Goal: Task Accomplishment & Management: Manage account settings

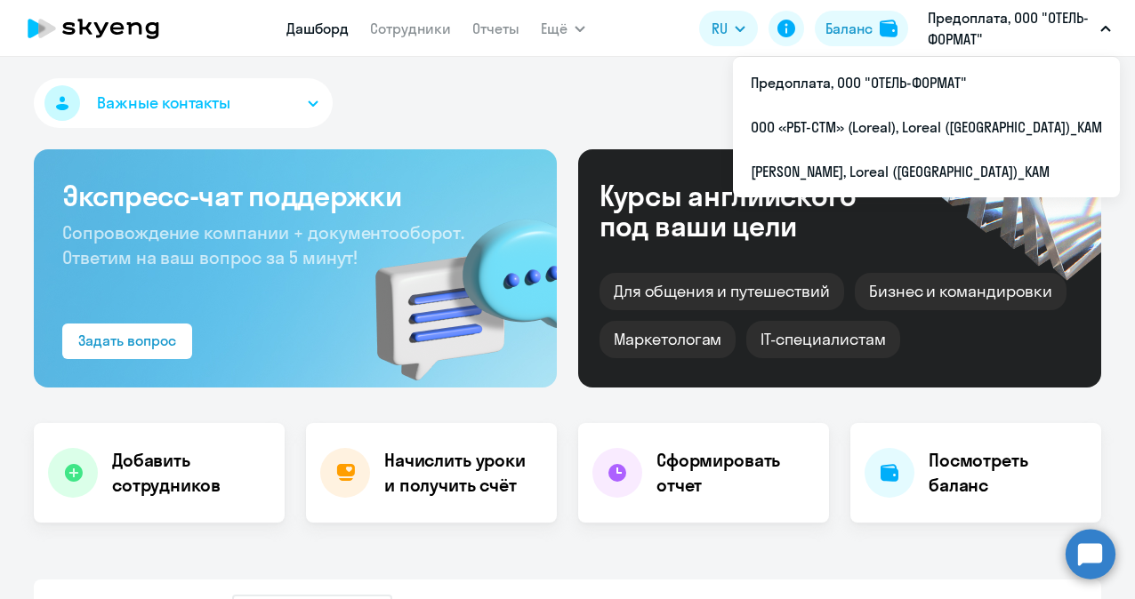
select select "30"
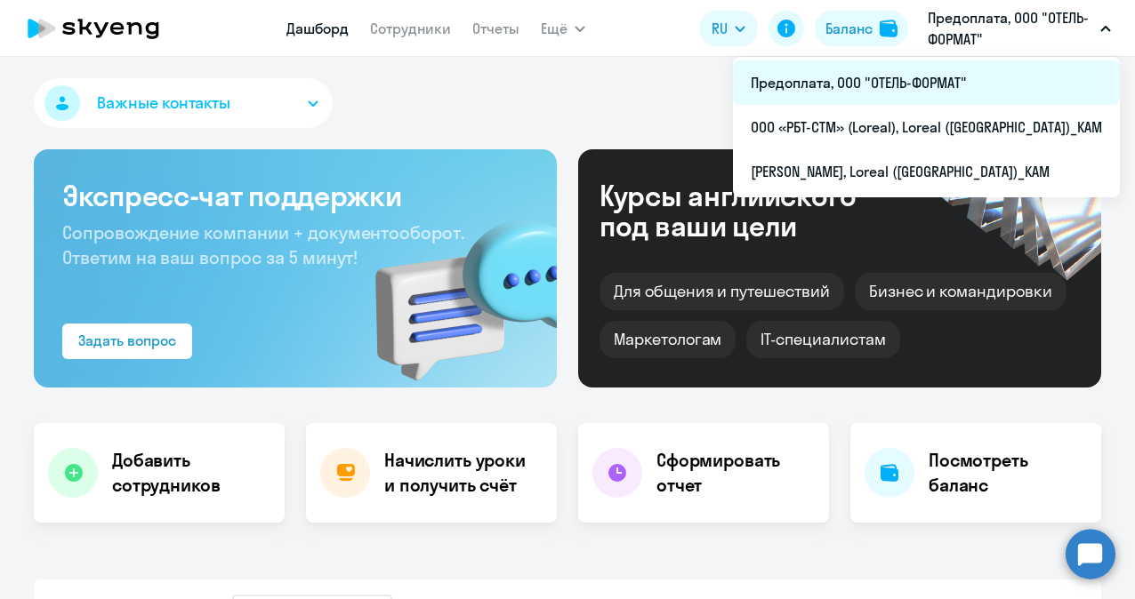
click at [905, 75] on li "Предоплата, ООО "ОТЕЛЬ-ФОРМАТ"" at bounding box center [926, 82] width 387 height 44
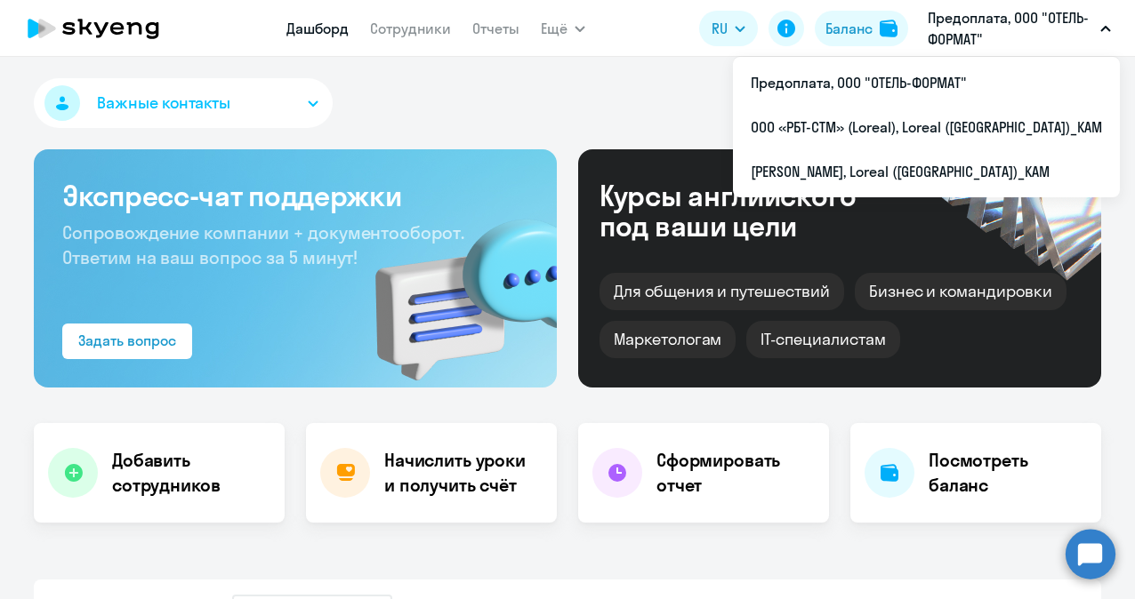
select select "30"
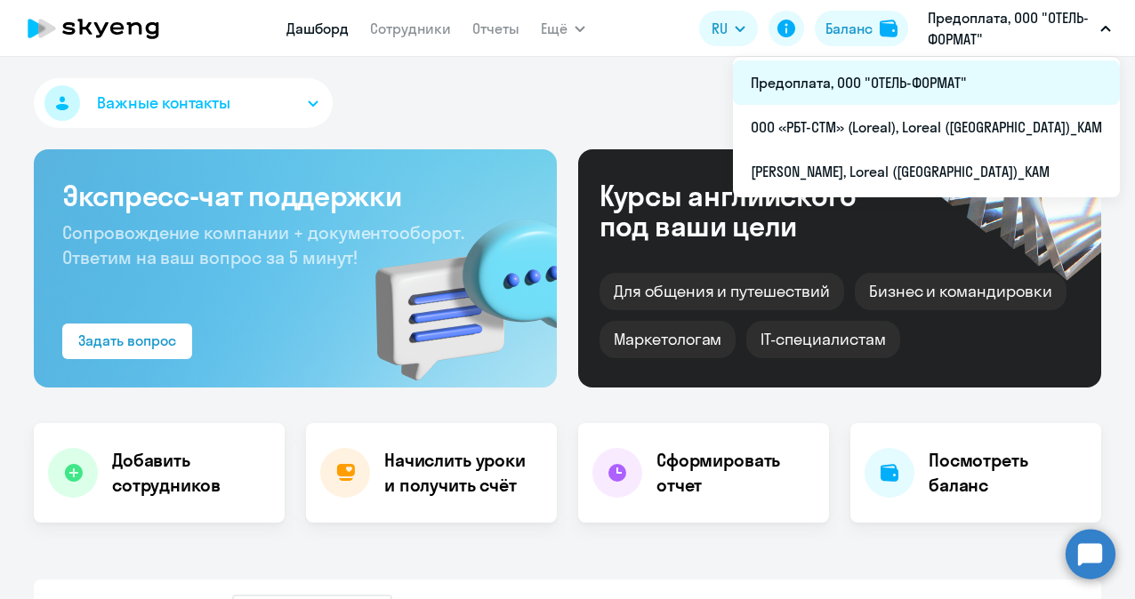
click at [849, 78] on li "Предоплата, ООО "ОТЕЛЬ-ФОРМАТ"" at bounding box center [926, 82] width 387 height 44
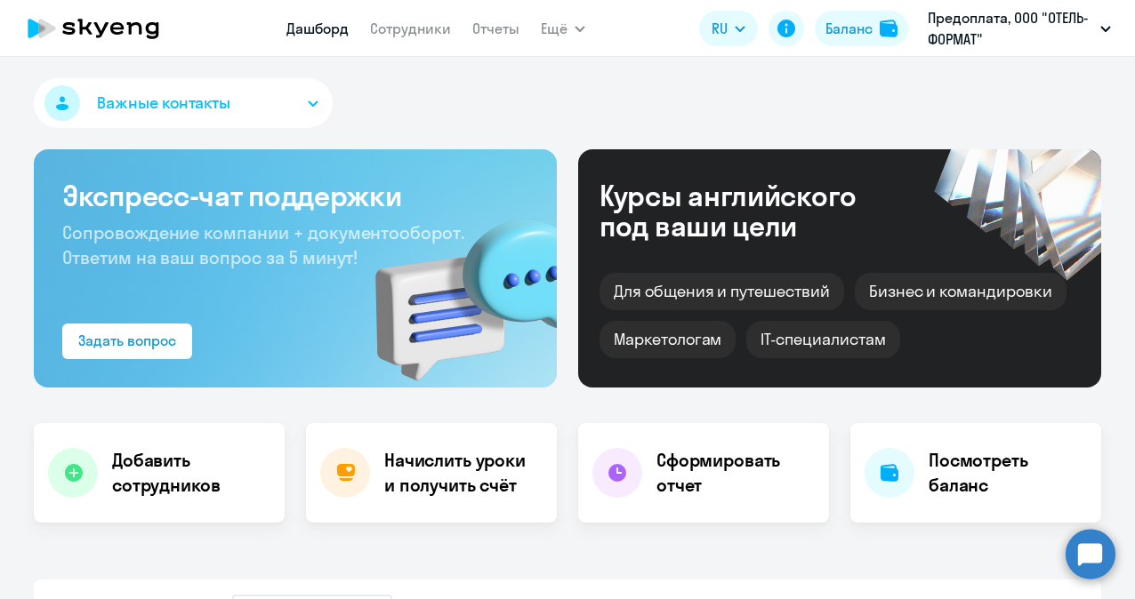
select select "30"
click at [414, 29] on link "Сотрудники" at bounding box center [410, 29] width 81 height 18
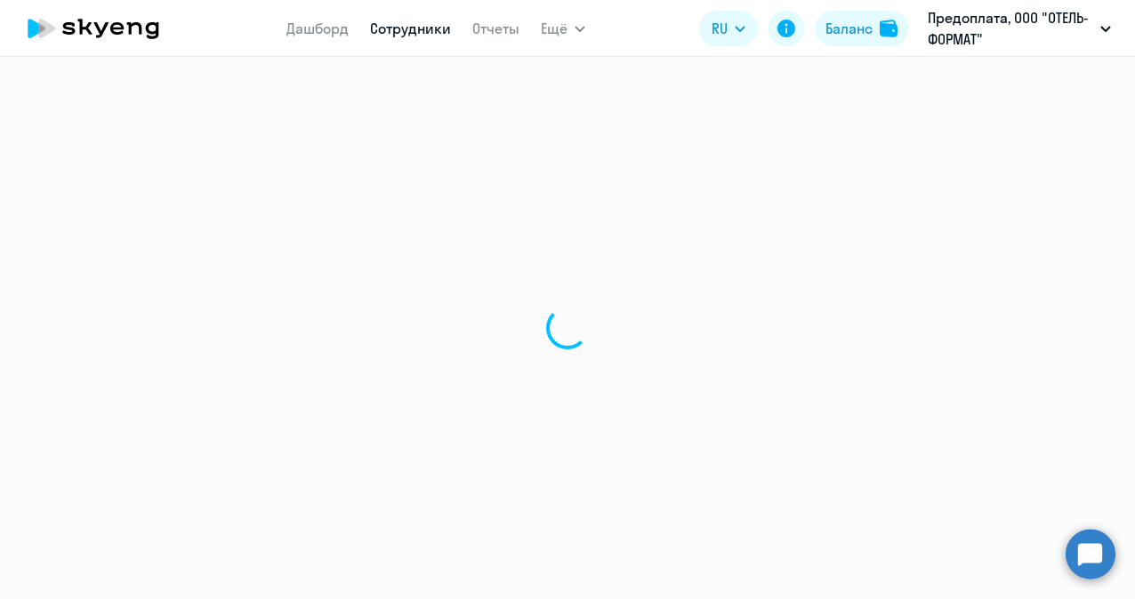
select select "30"
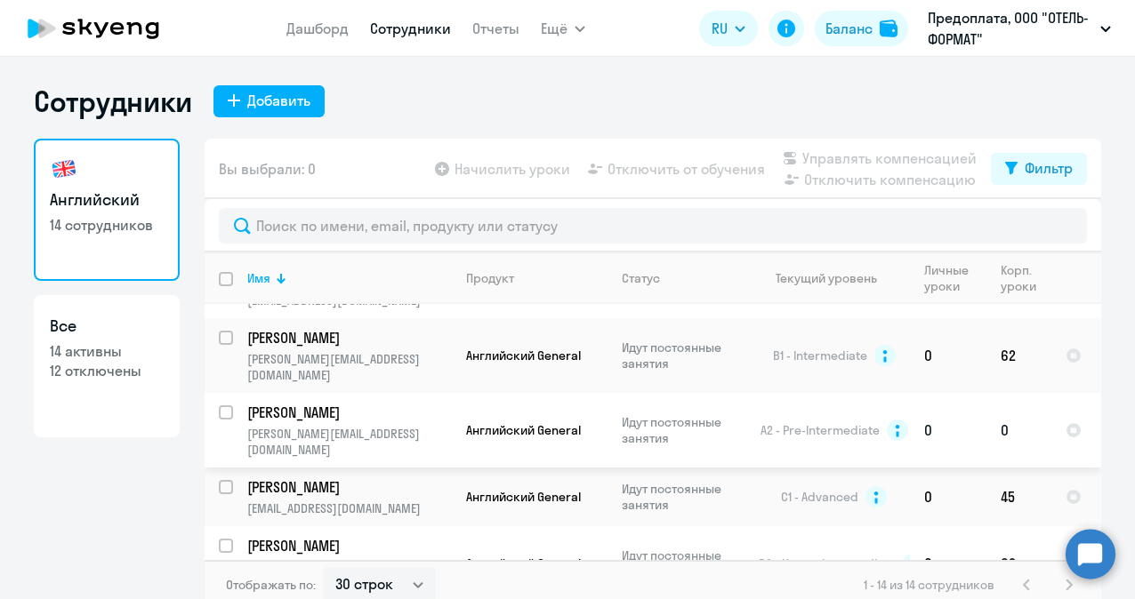
scroll to position [267, 0]
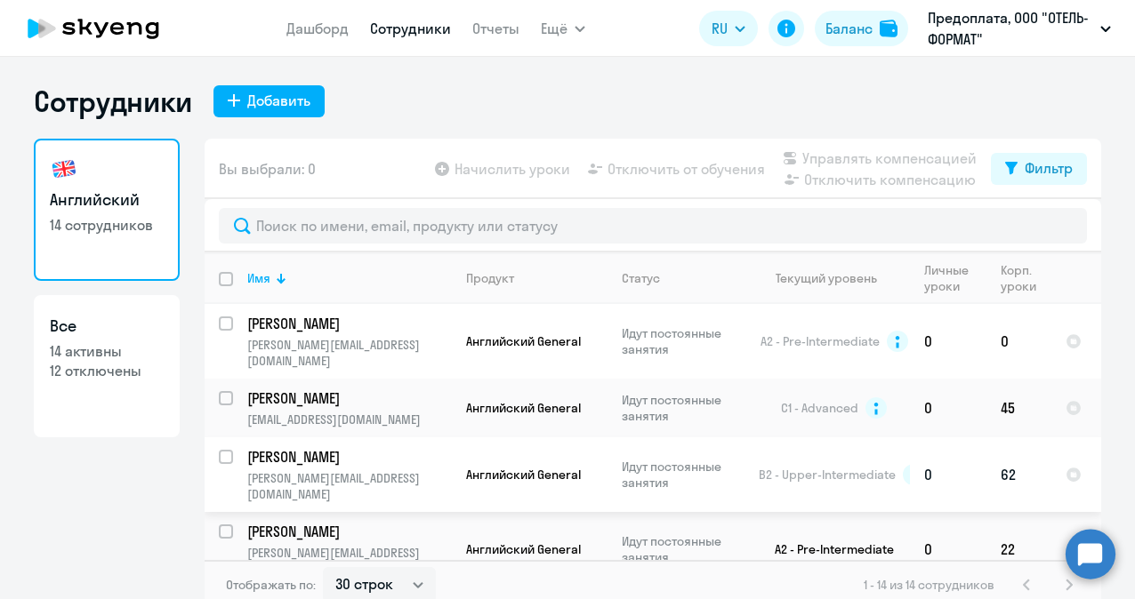
click at [324, 447] on p "[PERSON_NAME]" at bounding box center [347, 457] width 201 height 20
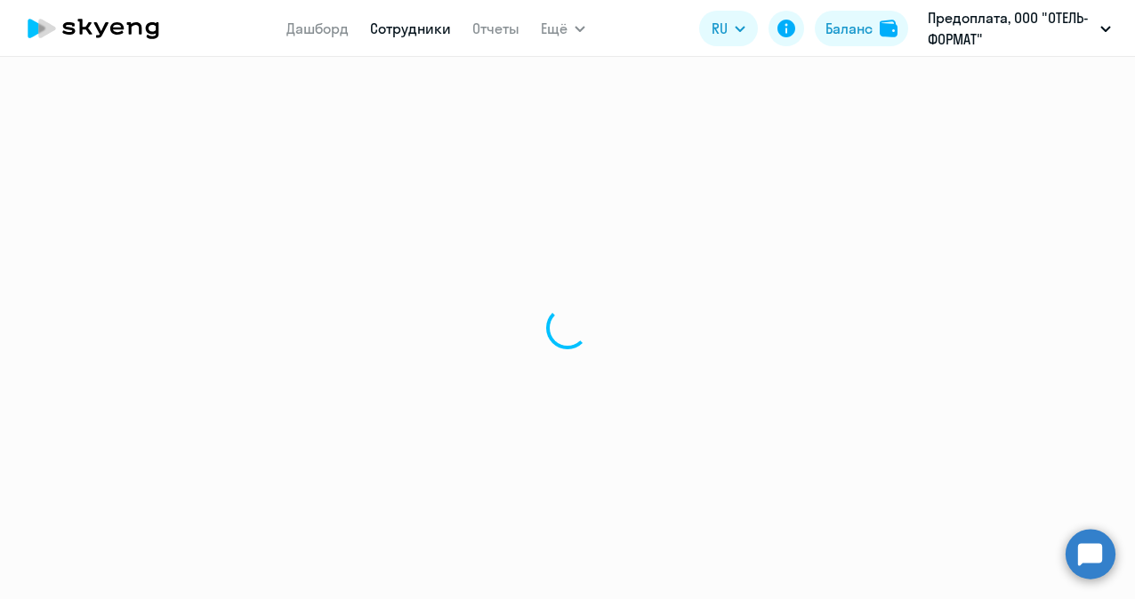
select select "english"
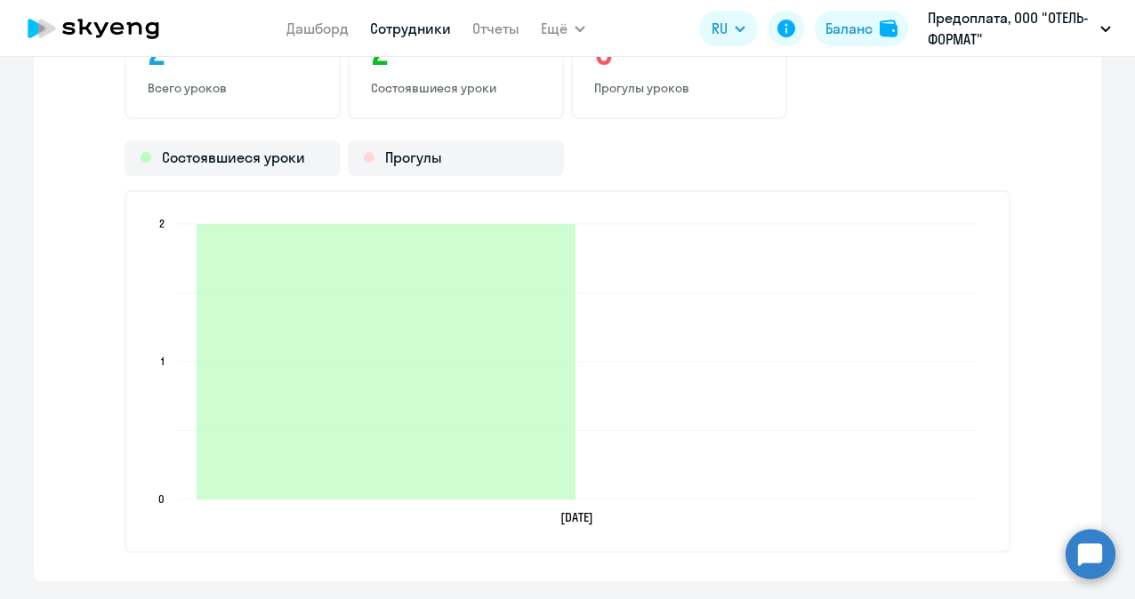
scroll to position [2401, 0]
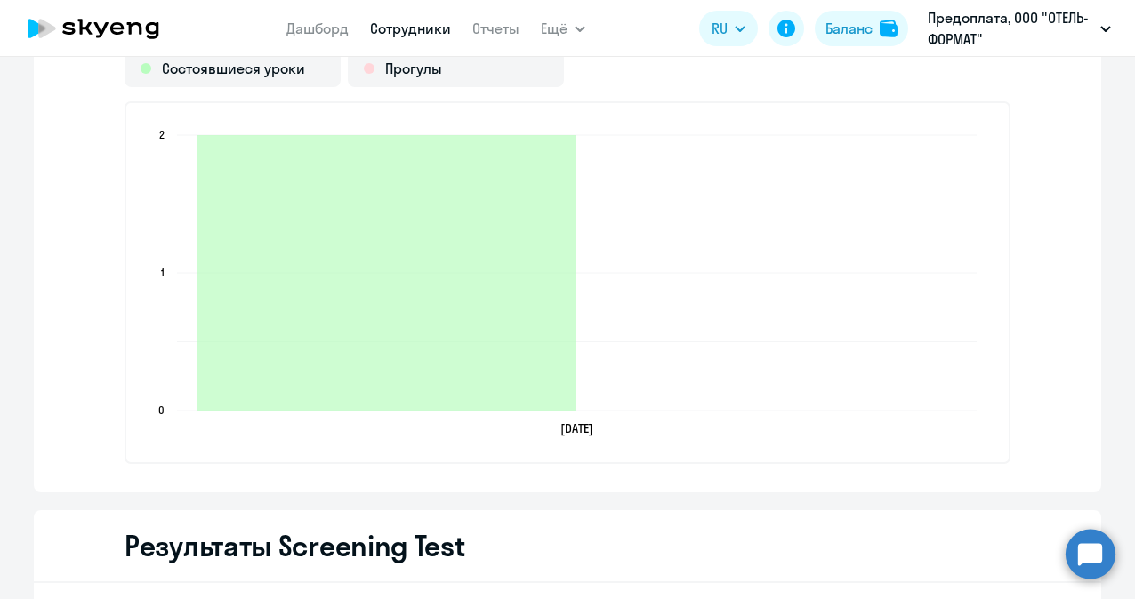
select select "30"
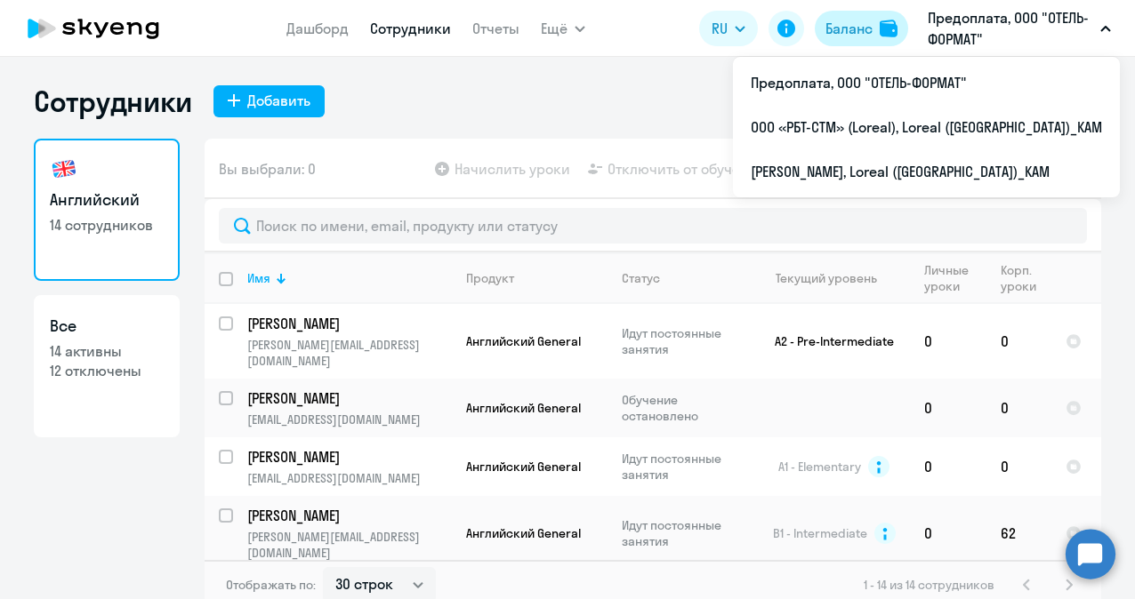
click at [835, 23] on div "Баланс" at bounding box center [848, 28] width 47 height 21
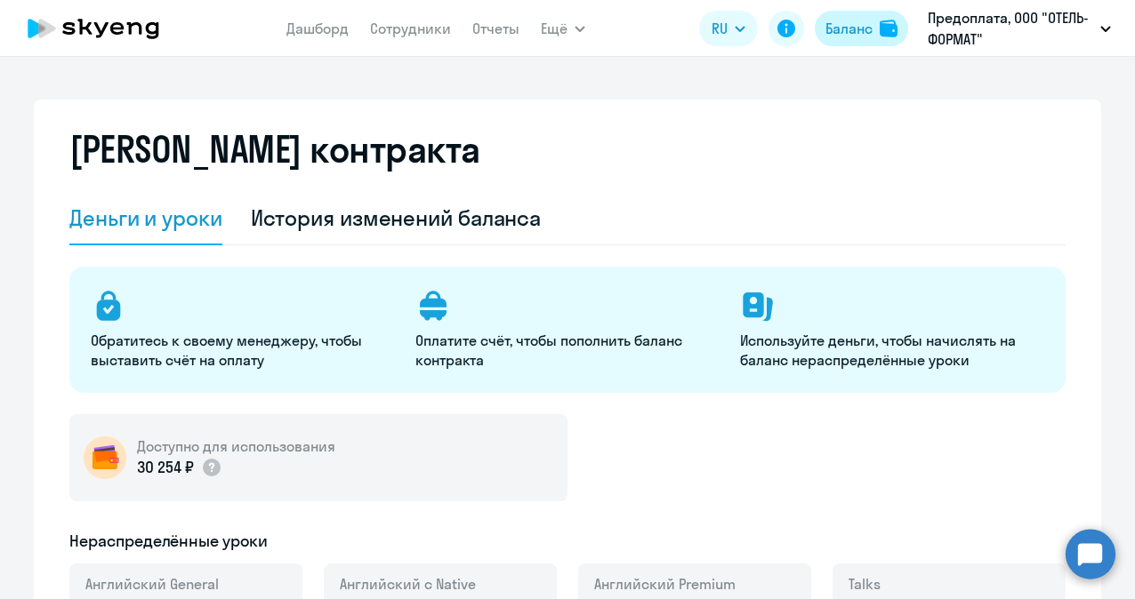
select select "english_adult_not_native_speaker"
